Goal: Task Accomplishment & Management: Manage account settings

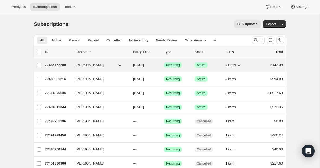
click at [64, 67] on p "77486162288" at bounding box center [58, 64] width 27 height 5
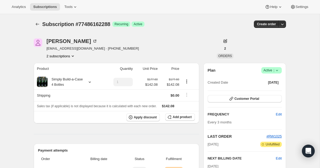
click at [225, 94] on div "Plan Success Active | Created Date [DATE] Customer Portal FREQUENCY Edit Every …" at bounding box center [245, 144] width 74 height 155
click at [225, 100] on button "Customer Portal" at bounding box center [245, 98] width 74 height 7
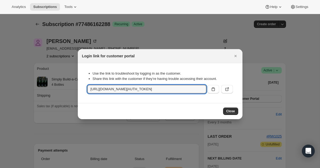
drag, startPoint x: 91, startPoint y: 89, endPoint x: 201, endPoint y: 95, distance: 109.9
click at [201, 95] on div "Use the link to troubleshoot by logging in as the customer. Share this link wit…" at bounding box center [160, 82] width 156 height 31
click at [195, 89] on input "[URL][DOMAIN_NAME][AUTH_TOKEN]" at bounding box center [146, 89] width 119 height 9
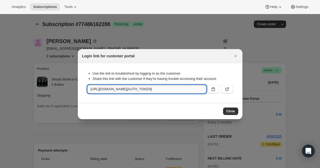
click at [196, 89] on input "[URL][DOMAIN_NAME][AUTH_TOKEN]" at bounding box center [146, 89] width 119 height 9
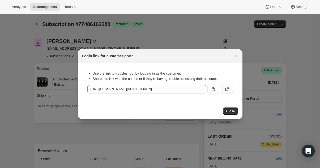
click at [225, 90] on icon ":r7b:" at bounding box center [227, 89] width 5 height 5
click at [144, 29] on div at bounding box center [160, 84] width 320 height 168
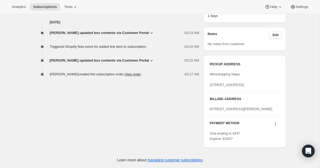
scroll to position [225, 0]
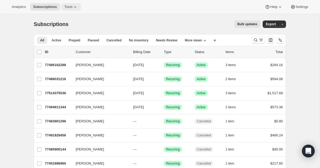
click at [67, 8] on span "Tools" at bounding box center [68, 7] width 8 height 4
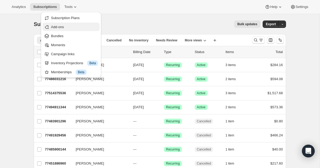
click at [63, 29] on span "Add-ons" at bounding box center [74, 26] width 47 height 5
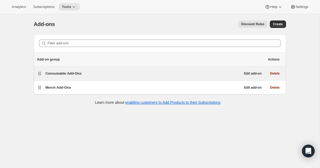
click at [75, 76] on h5 "Consumable Add-Ons" at bounding box center [63, 73] width 36 height 5
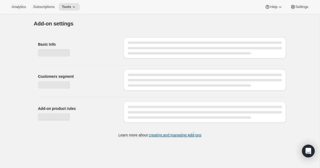
select select "selectedProducts"
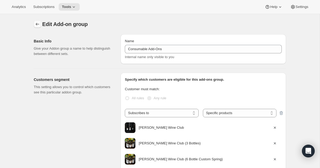
click at [39, 28] on button "Addon groups" at bounding box center [37, 23] width 7 height 7
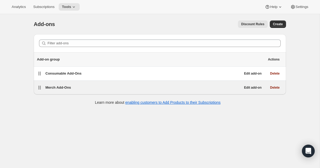
click at [65, 87] on span "Merch Add-Ons" at bounding box center [58, 88] width 26 height 4
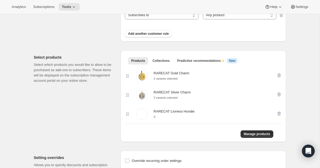
scroll to position [99, 0]
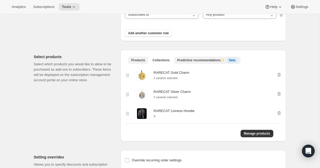
click at [186, 57] on button "Predictive recommendations ✨ Info New" at bounding box center [207, 60] width 67 height 7
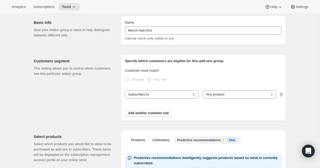
scroll to position [6, 0]
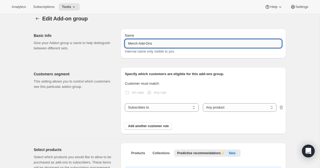
click at [133, 47] on input "Merch Add-Ons" at bounding box center [203, 43] width 157 height 9
click at [133, 44] on input "Merch Add-Ons" at bounding box center [203, 43] width 157 height 9
type input "S Add-Ons"
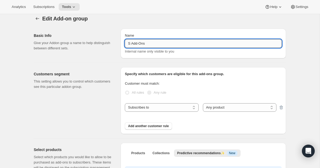
click at [131, 45] on input "S Add-Ons" at bounding box center [203, 43] width 157 height 9
click at [131, 45] on input "Sm Add-Ons" at bounding box center [203, 43] width 157 height 9
click at [133, 44] on input "Sm Add-Ons" at bounding box center [203, 43] width 157 height 9
click at [133, 44] on input "Sma Add-Ons" at bounding box center [203, 43] width 157 height 9
click at [136, 44] on input "Sma Add-Ons" at bounding box center [203, 43] width 157 height 9
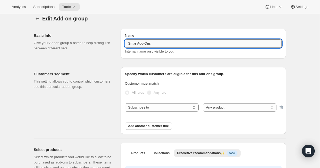
click at [136, 44] on input "Smar Add-Ons" at bounding box center [203, 43] width 157 height 9
type input "Smart Add-Ons"
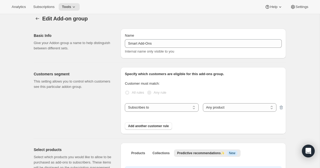
click at [166, 31] on div "Name Smart Add-Ons Internal name only visible to you" at bounding box center [204, 44] width 166 height 30
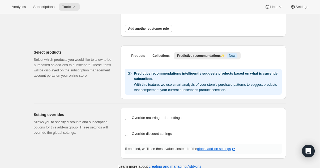
scroll to position [103, 0]
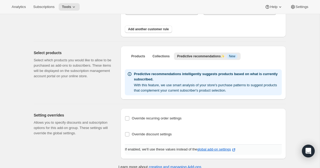
click at [157, 119] on span "Override recurring order settings" at bounding box center [157, 118] width 50 height 4
click at [129, 119] on input "Override recurring order settings" at bounding box center [127, 118] width 4 height 4
checkbox input "true"
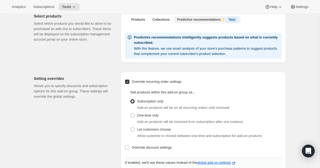
scroll to position [141, 0]
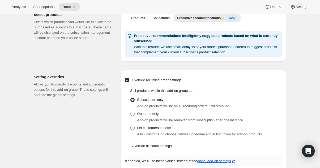
click at [150, 128] on span "Let customers choose" at bounding box center [154, 128] width 34 height 4
click at [131, 126] on input "Let customers choose" at bounding box center [130, 126] width 0 height 0
radio input "true"
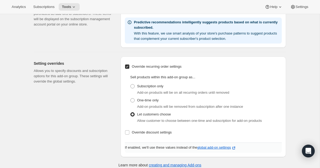
scroll to position [159, 0]
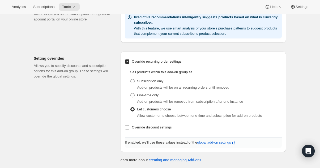
click at [150, 128] on span "Override discount settings" at bounding box center [152, 127] width 40 height 4
click at [129, 128] on input "Override discount settings" at bounding box center [127, 127] width 4 height 4
checkbox input "true"
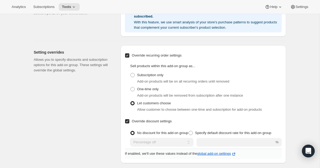
scroll to position [166, 0]
click at [193, 132] on span at bounding box center [191, 133] width 4 height 4
click at [189, 131] on input "Specify default discount rate for this add-on group" at bounding box center [189, 131] width 0 height 0
radio input "true"
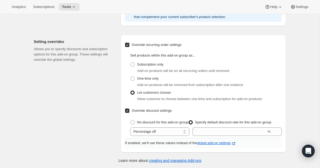
scroll to position [177, 0]
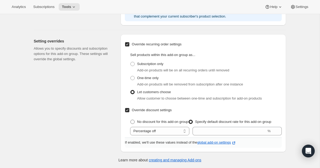
click at [180, 121] on span "No discount for this add-on group" at bounding box center [162, 122] width 51 height 4
click at [131, 120] on input "No discount for this add-on group" at bounding box center [130, 120] width 0 height 0
radio input "true"
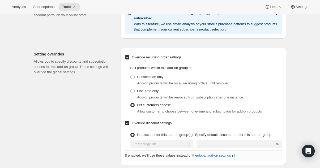
click at [152, 120] on label "Override discount settings" at bounding box center [148, 123] width 47 height 7
click at [129, 121] on input "Override discount settings" at bounding box center [127, 123] width 4 height 4
checkbox input "false"
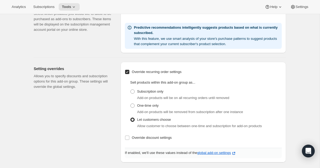
scroll to position [151, 0]
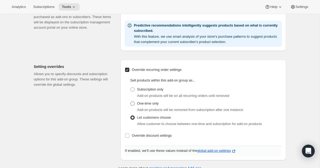
click at [151, 105] on span "One-time only" at bounding box center [148, 104] width 22 height 4
click at [131, 102] on input "One-time only" at bounding box center [130, 102] width 0 height 0
radio input "true"
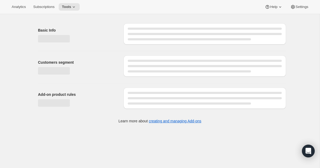
scroll to position [110, 0]
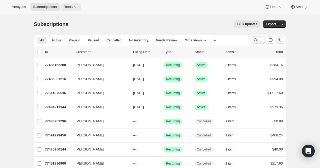
click at [68, 6] on span "Tools" at bounding box center [68, 7] width 8 height 4
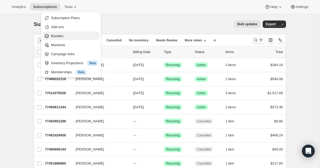
click at [69, 35] on span "Bundles" at bounding box center [74, 35] width 47 height 5
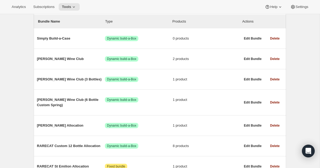
scroll to position [64, 0]
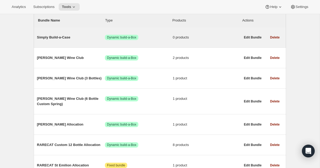
click at [61, 41] on div "Simply Build-a-Case Success Dynamic build-a-Box 0 products" at bounding box center [139, 38] width 204 height 14
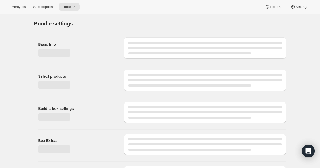
type input "Simply Build-a-Case"
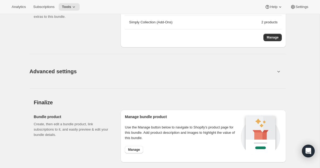
scroll to position [458, 0]
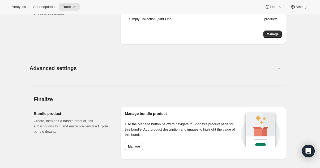
click at [276, 74] on button "Advanced settings" at bounding box center [152, 68] width 252 height 20
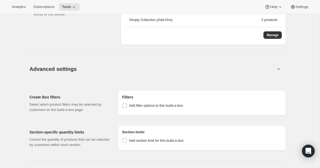
scroll to position [451, 0]
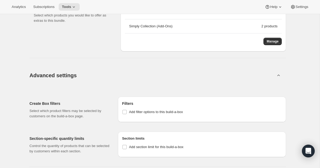
click at [277, 79] on button "Advanced settings" at bounding box center [152, 75] width 252 height 20
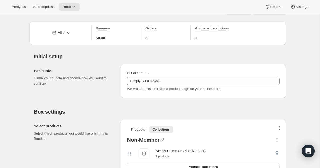
scroll to position [11, 0]
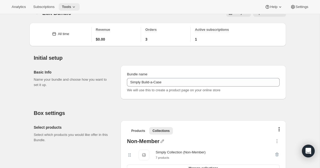
click at [71, 5] on span "Tools" at bounding box center [66, 7] width 9 height 4
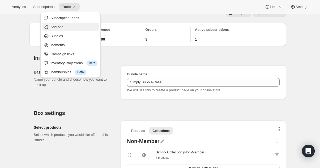
click at [80, 31] on button "Add-ons" at bounding box center [70, 27] width 57 height 9
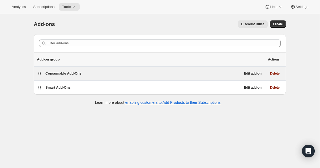
click at [117, 73] on div "Consumable Add-Ons" at bounding box center [143, 73] width 196 height 5
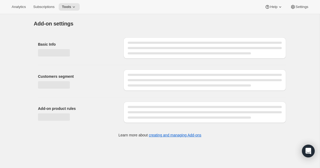
select select "selectedProducts"
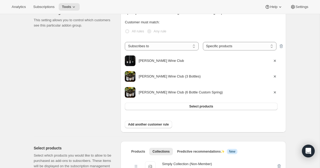
scroll to position [69, 0]
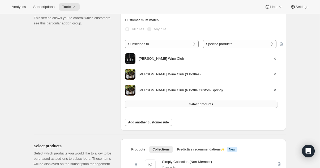
click at [148, 106] on button "Select products" at bounding box center [201, 104] width 153 height 7
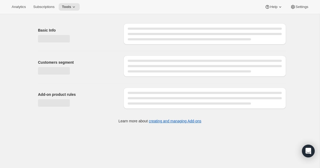
scroll to position [0, 0]
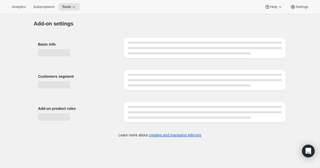
select select "selectedProducts"
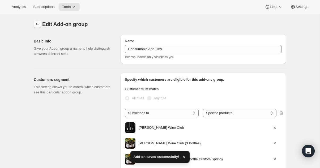
click at [37, 22] on icon "Addon groups" at bounding box center [37, 24] width 5 height 5
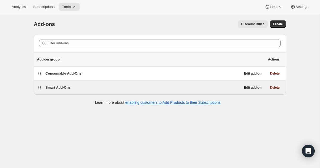
click at [95, 88] on div "Smart Add-Ons" at bounding box center [143, 87] width 196 height 5
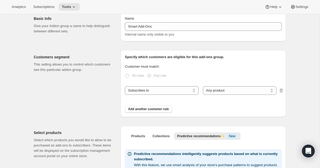
scroll to position [23, 0]
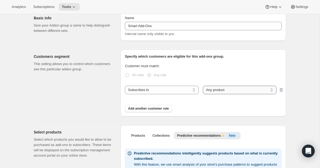
click at [211, 91] on select "Any product Specific products Specific product variants" at bounding box center [240, 90] width 74 height 9
click at [203, 86] on select "Any product Specific products Specific product variants" at bounding box center [240, 90] width 74 height 9
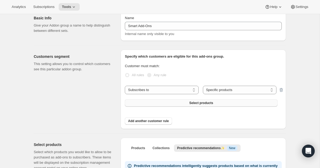
click at [192, 102] on span "Select products" at bounding box center [201, 103] width 24 height 4
click at [265, 88] on select "Any product Specific products Specific product variants" at bounding box center [240, 90] width 74 height 9
select select "all"
click at [203, 86] on select "Any product Specific products Specific product variants" at bounding box center [240, 90] width 74 height 9
